Goal: Task Accomplishment & Management: Manage account settings

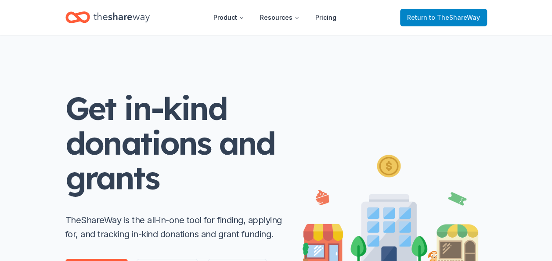
click at [427, 14] on span "Return to TheShareWay" at bounding box center [443, 17] width 73 height 11
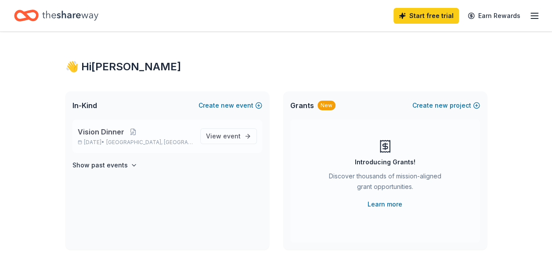
click at [168, 139] on p "[DATE] • [GEOGRAPHIC_DATA], [GEOGRAPHIC_DATA]" at bounding box center [136, 142] width 116 height 7
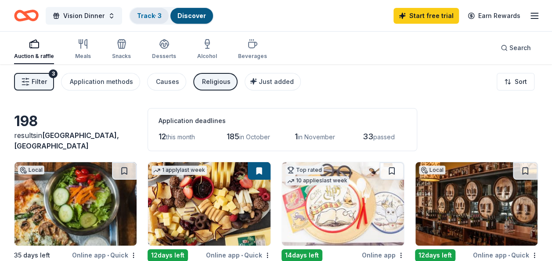
click at [146, 14] on link "Track · 3" at bounding box center [149, 15] width 25 height 7
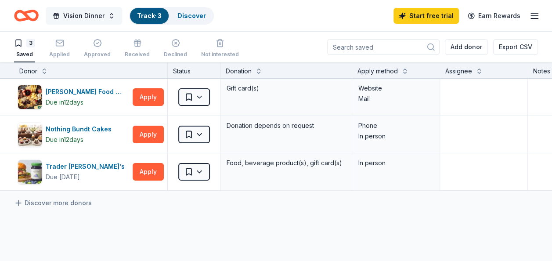
click at [88, 13] on span "Vision Dinner" at bounding box center [83, 16] width 41 height 11
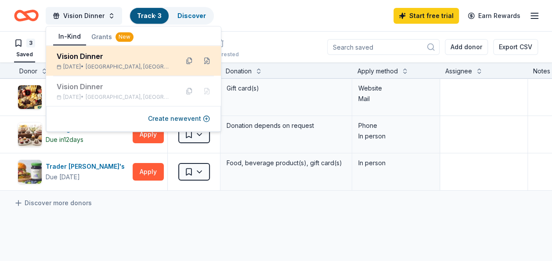
click at [157, 61] on div "Vision Dinner" at bounding box center [114, 56] width 115 height 11
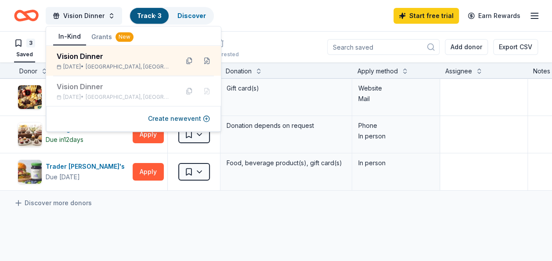
click at [281, 18] on div "Vision Dinner Track · 3 Discover Start free trial Earn Rewards" at bounding box center [276, 15] width 524 height 21
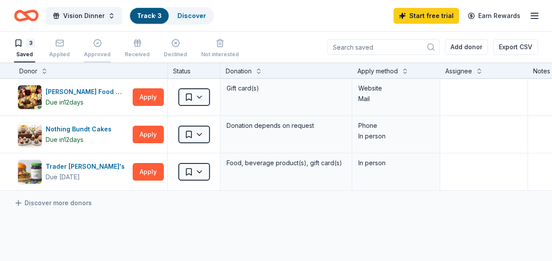
click at [97, 44] on icon "button" at bounding box center [97, 43] width 9 height 9
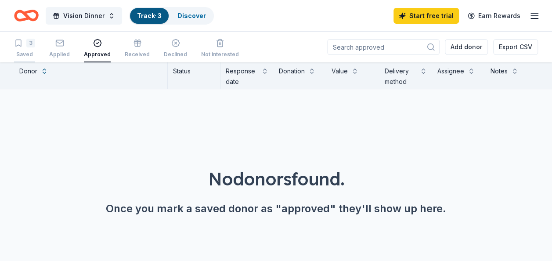
click at [30, 48] on div "3 Saved" at bounding box center [24, 48] width 21 height 19
